Goal: Task Accomplishment & Management: Manage account settings

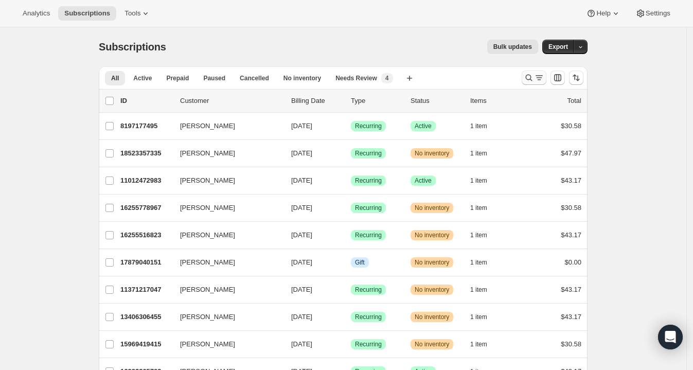
click at [533, 74] on icon "Search and filter results" at bounding box center [529, 78] width 10 height 10
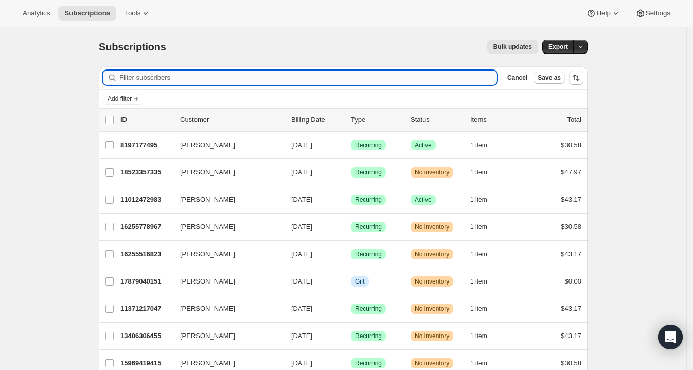
click at [160, 83] on input "Filter subscribers" at bounding box center [308, 78] width 378 height 14
paste input "[EMAIL_ADDRESS][DOMAIN_NAME]"
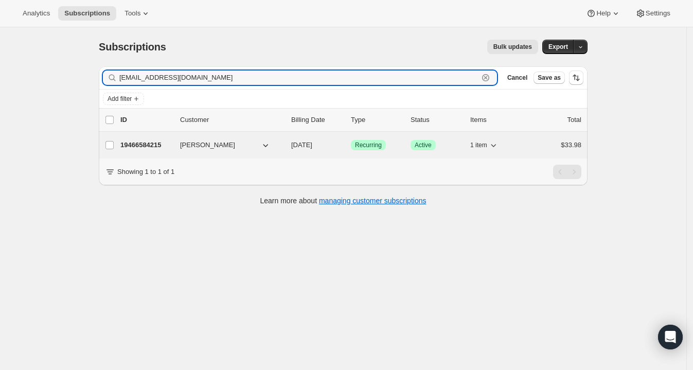
type input "[EMAIL_ADDRESS][DOMAIN_NAME]"
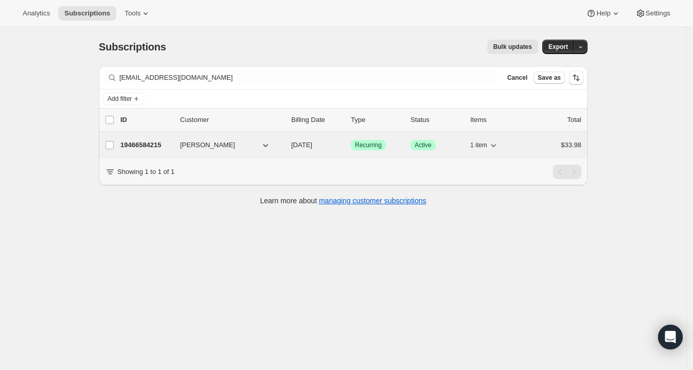
click at [160, 148] on p "19466584215" at bounding box center [145, 145] width 51 height 10
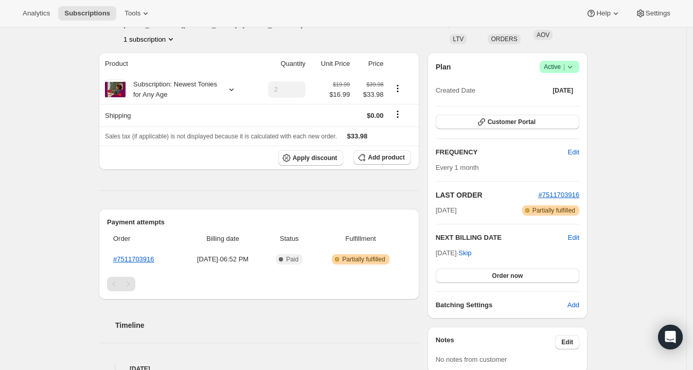
scroll to position [72, 0]
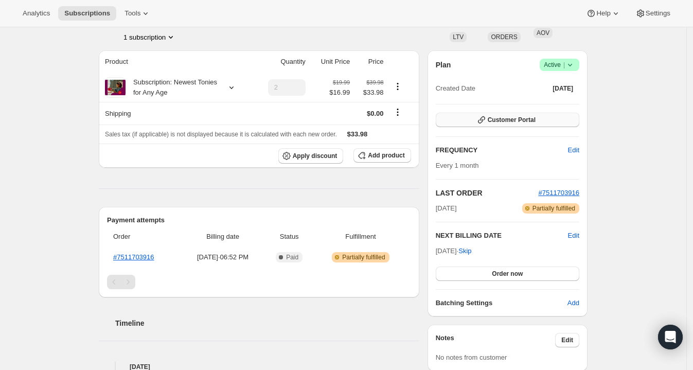
click at [525, 118] on span "Customer Portal" at bounding box center [512, 120] width 48 height 8
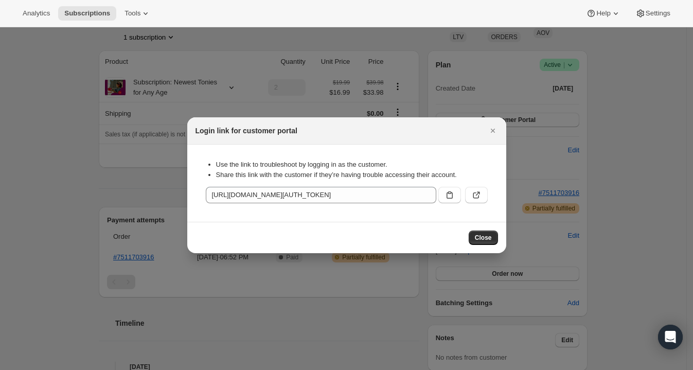
click at [462, 87] on div at bounding box center [346, 185] width 693 height 370
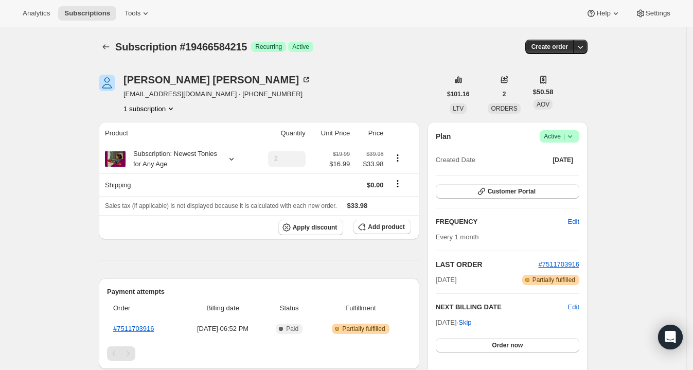
scroll to position [44, 0]
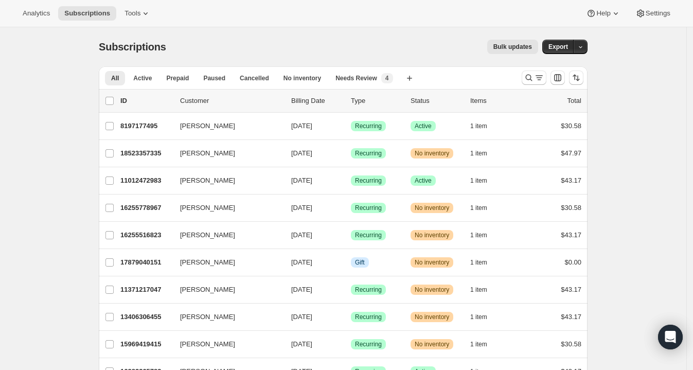
click at [522, 79] on div at bounding box center [553, 77] width 70 height 21
click at [532, 79] on icon "Search and filter results" at bounding box center [529, 78] width 10 height 10
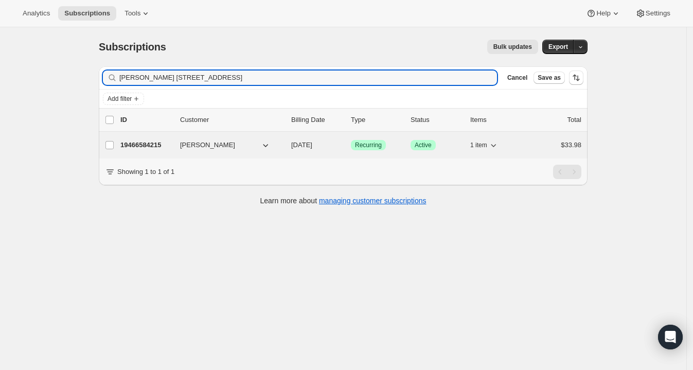
type input "Susan Walker 309 Pinehurst Drive"
click at [155, 144] on p "19466584215" at bounding box center [145, 145] width 51 height 10
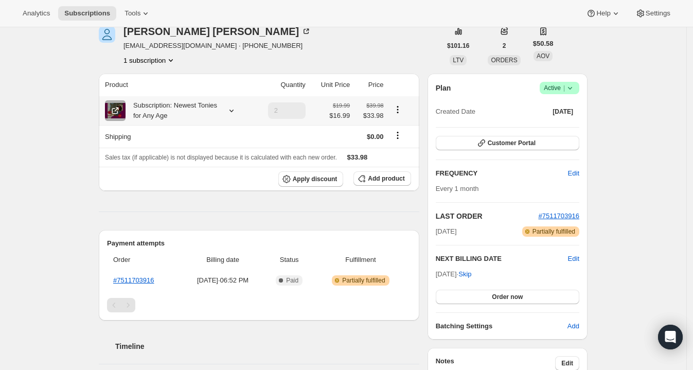
scroll to position [45, 0]
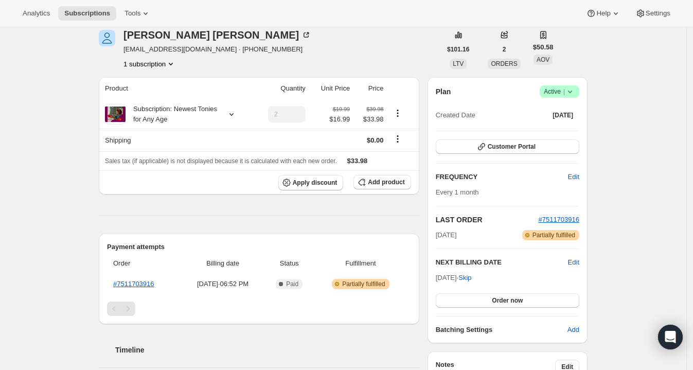
click at [353, 64] on div "Susan Walker walker15189@gmail.com · +17044664149 1 subscription" at bounding box center [270, 49] width 342 height 39
